Goal: Information Seeking & Learning: Learn about a topic

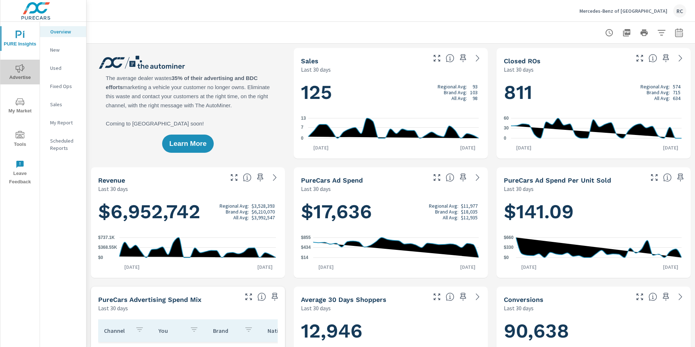
click at [23, 71] on icon "nav menu" at bounding box center [20, 68] width 9 height 9
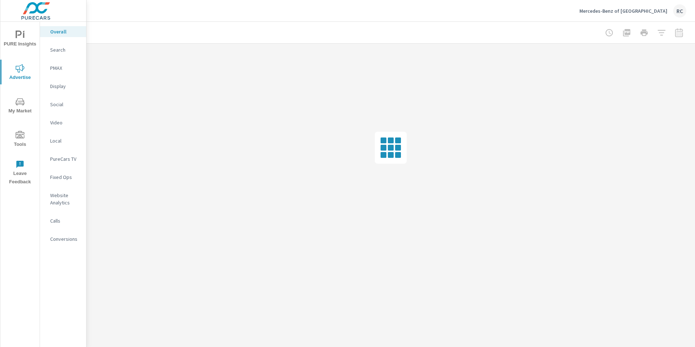
click at [61, 50] on p "Search" at bounding box center [65, 49] width 30 height 7
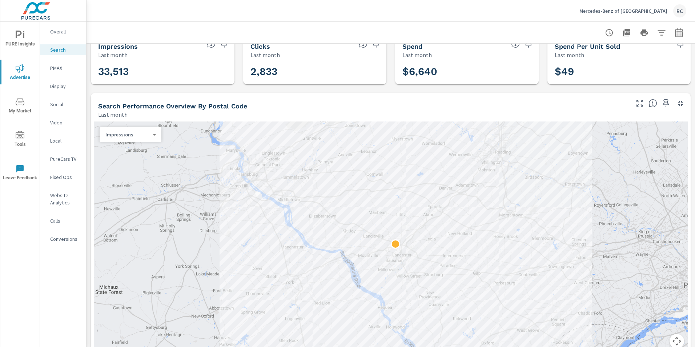
scroll to position [29, 0]
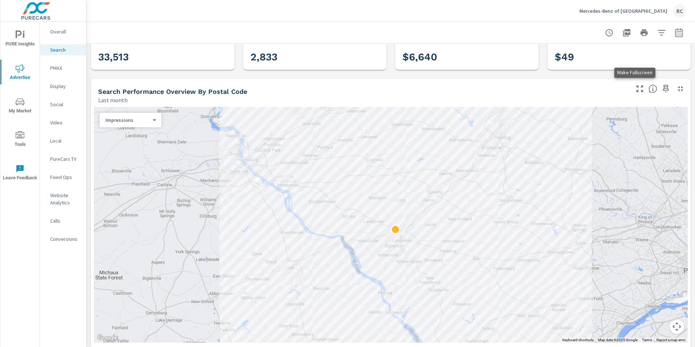
click at [635, 88] on icon "button" at bounding box center [639, 88] width 9 height 9
